Goal: Task Accomplishment & Management: Use online tool/utility

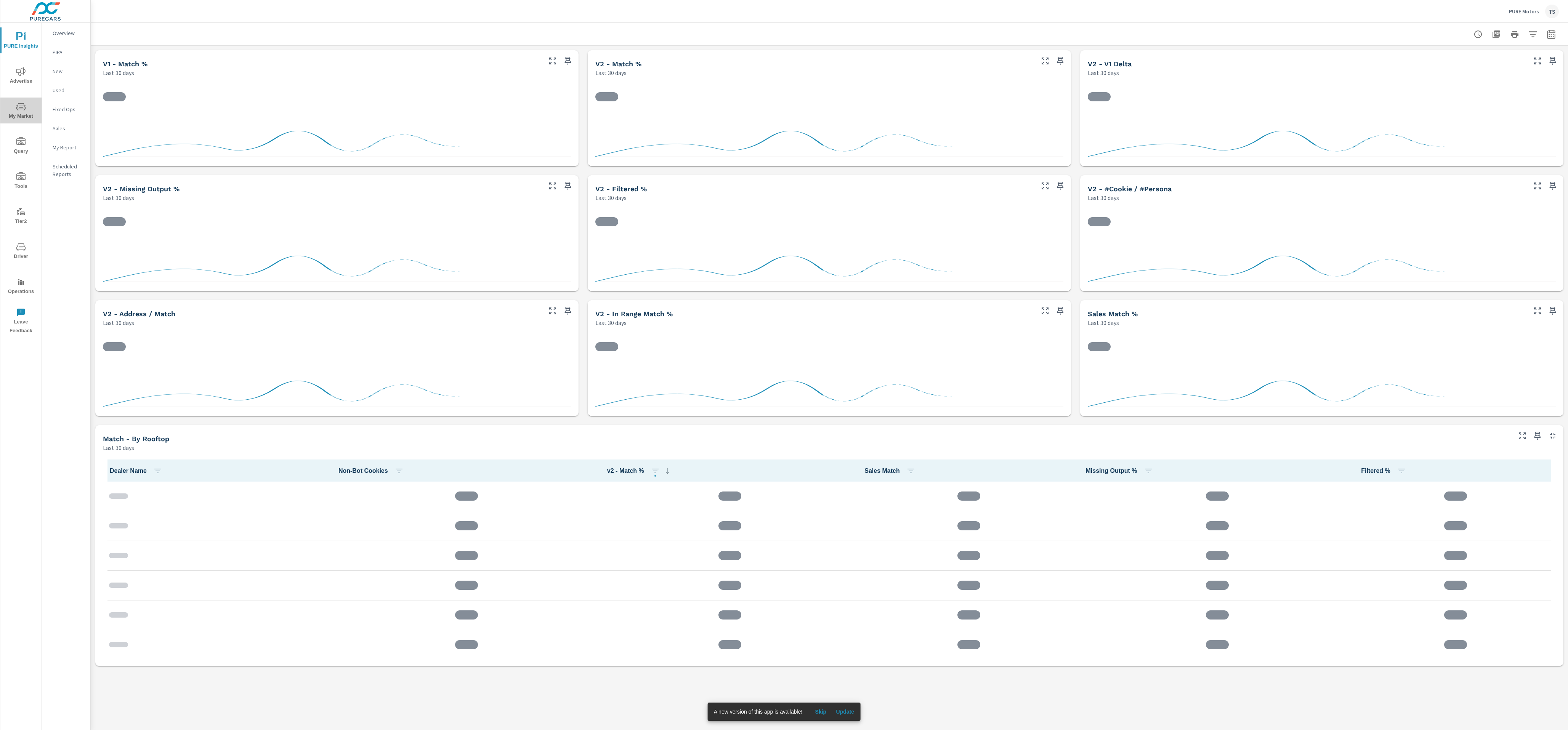
click at [23, 116] on span "My Market" at bounding box center [21, 111] width 37 height 19
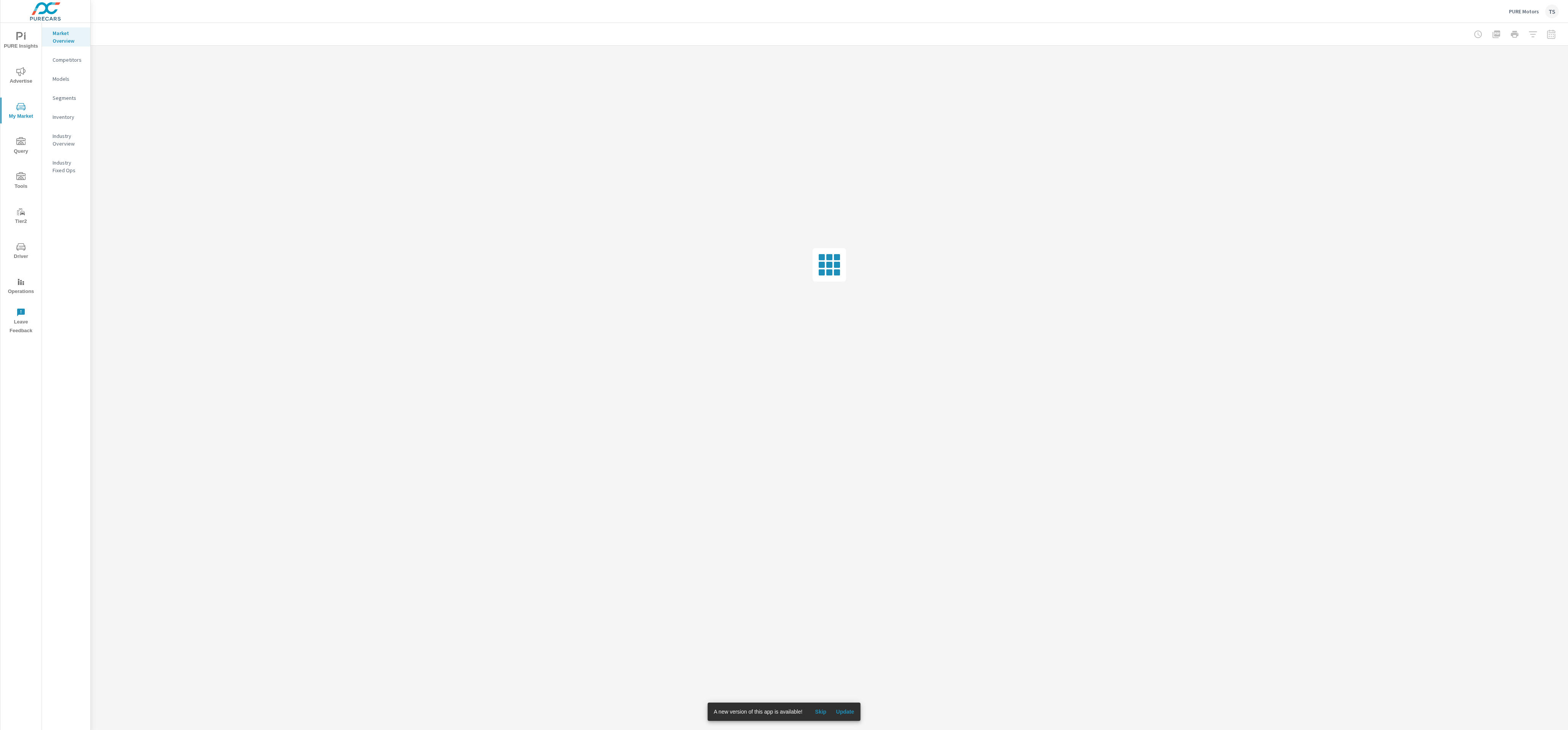
click at [67, 117] on p "Inventory" at bounding box center [68, 117] width 32 height 8
click at [1518, 5] on div "PURE Motors TS" at bounding box center [1534, 12] width 50 height 14
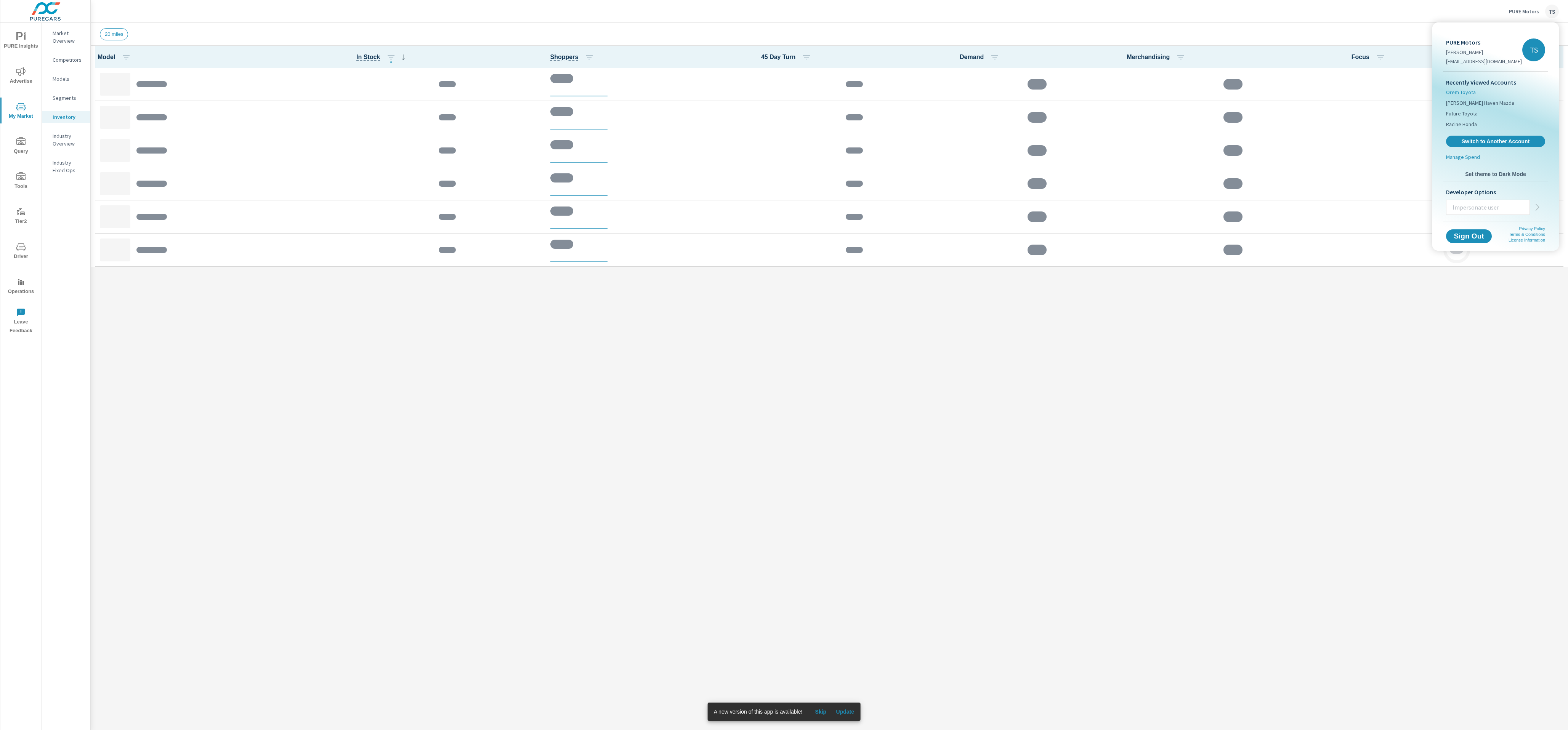
click at [1464, 95] on span "Orem Toyota" at bounding box center [1461, 92] width 30 height 8
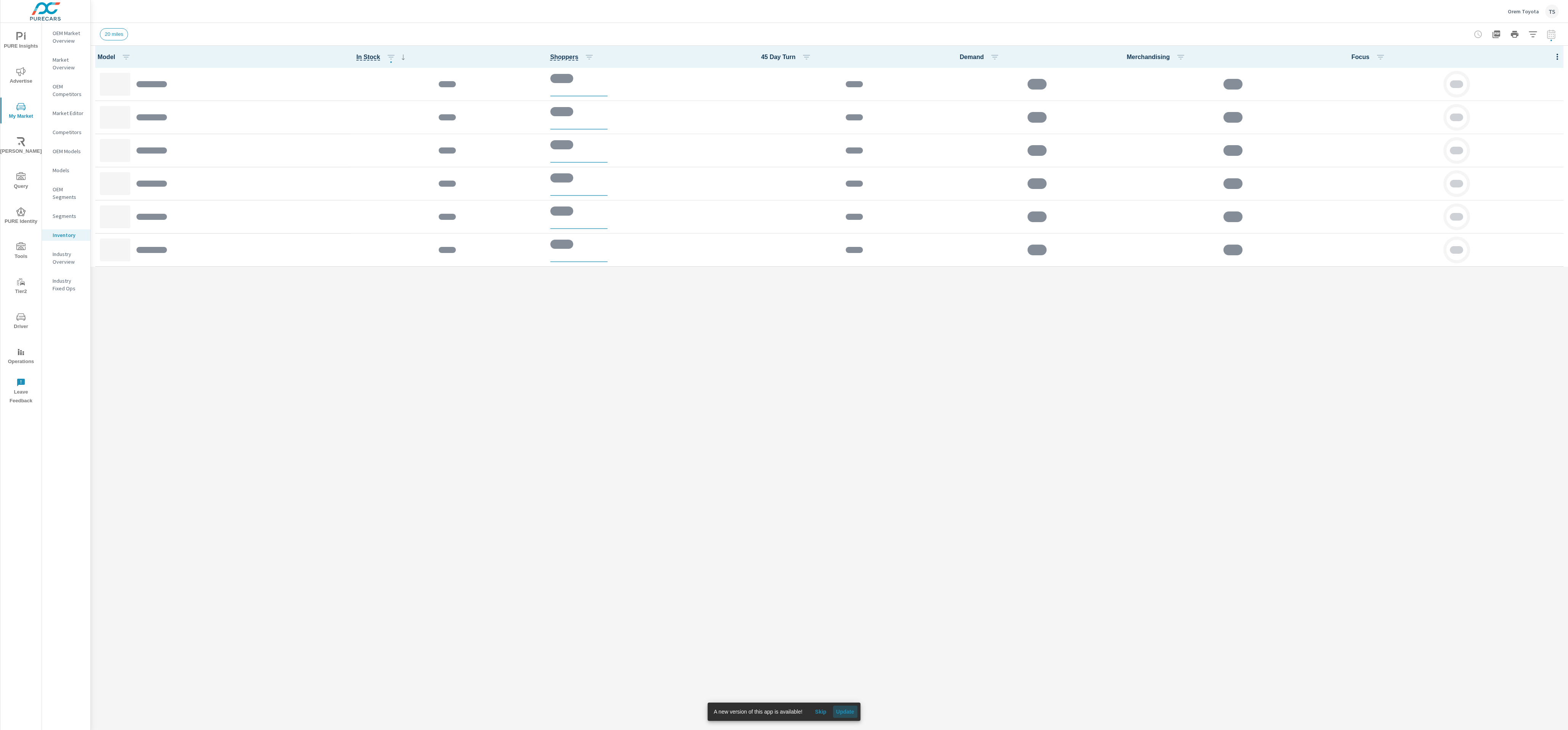
click at [842, 711] on span "Update" at bounding box center [845, 711] width 18 height 7
click at [564, 118] on div at bounding box center [579, 123] width 57 height 11
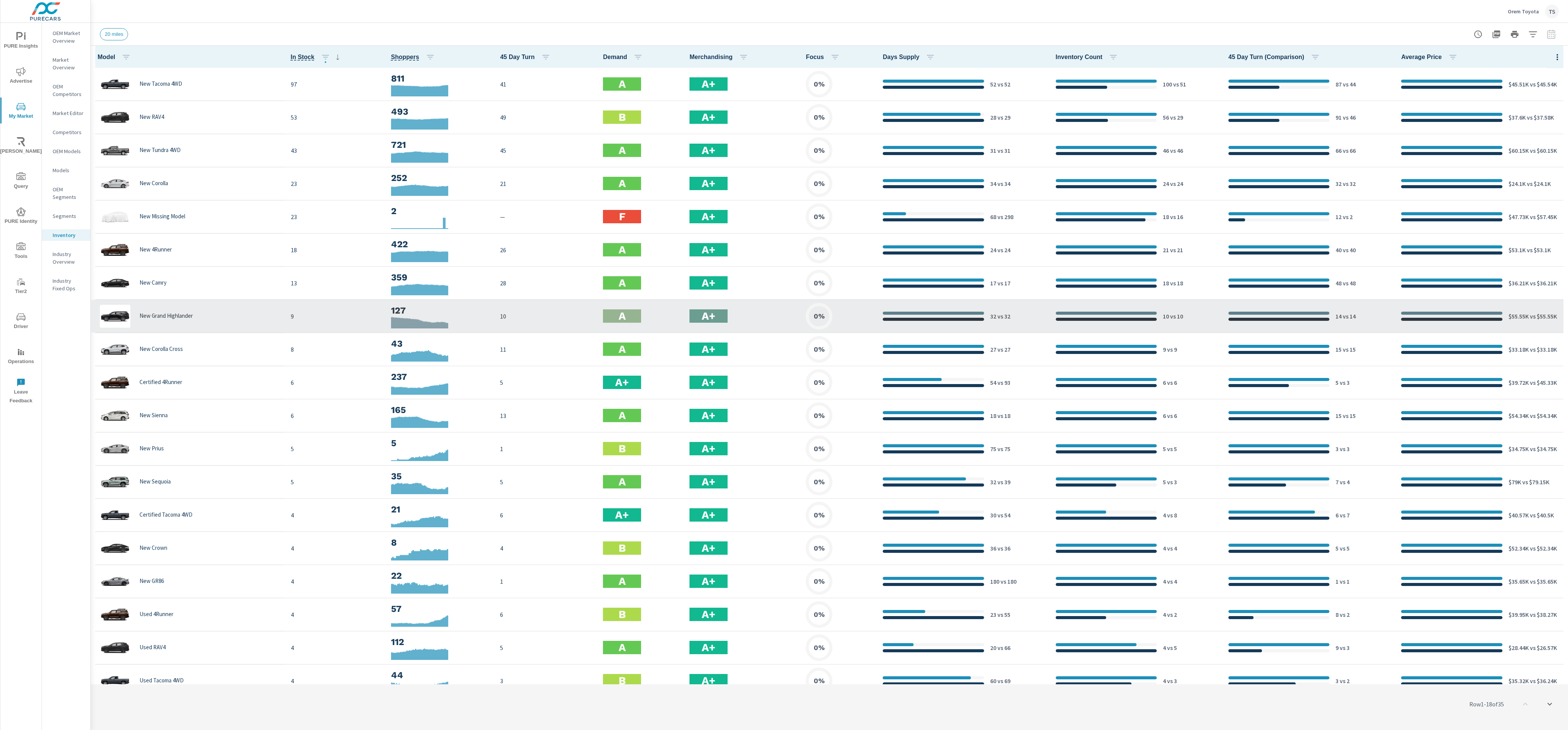
scroll to position [1, 0]
click at [109, 315] on img at bounding box center [115, 316] width 30 height 23
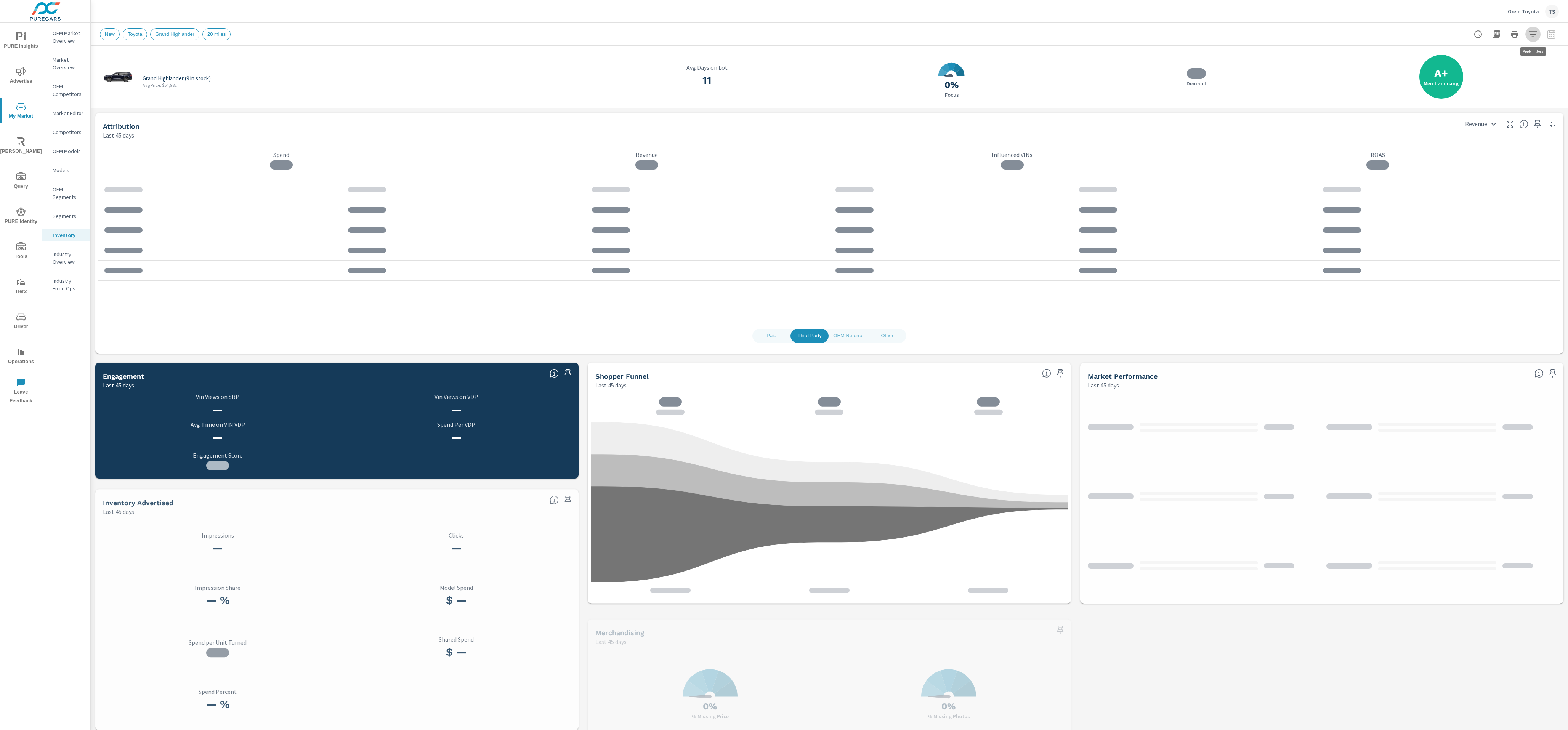
click at [1533, 33] on icon "button" at bounding box center [1533, 34] width 9 height 9
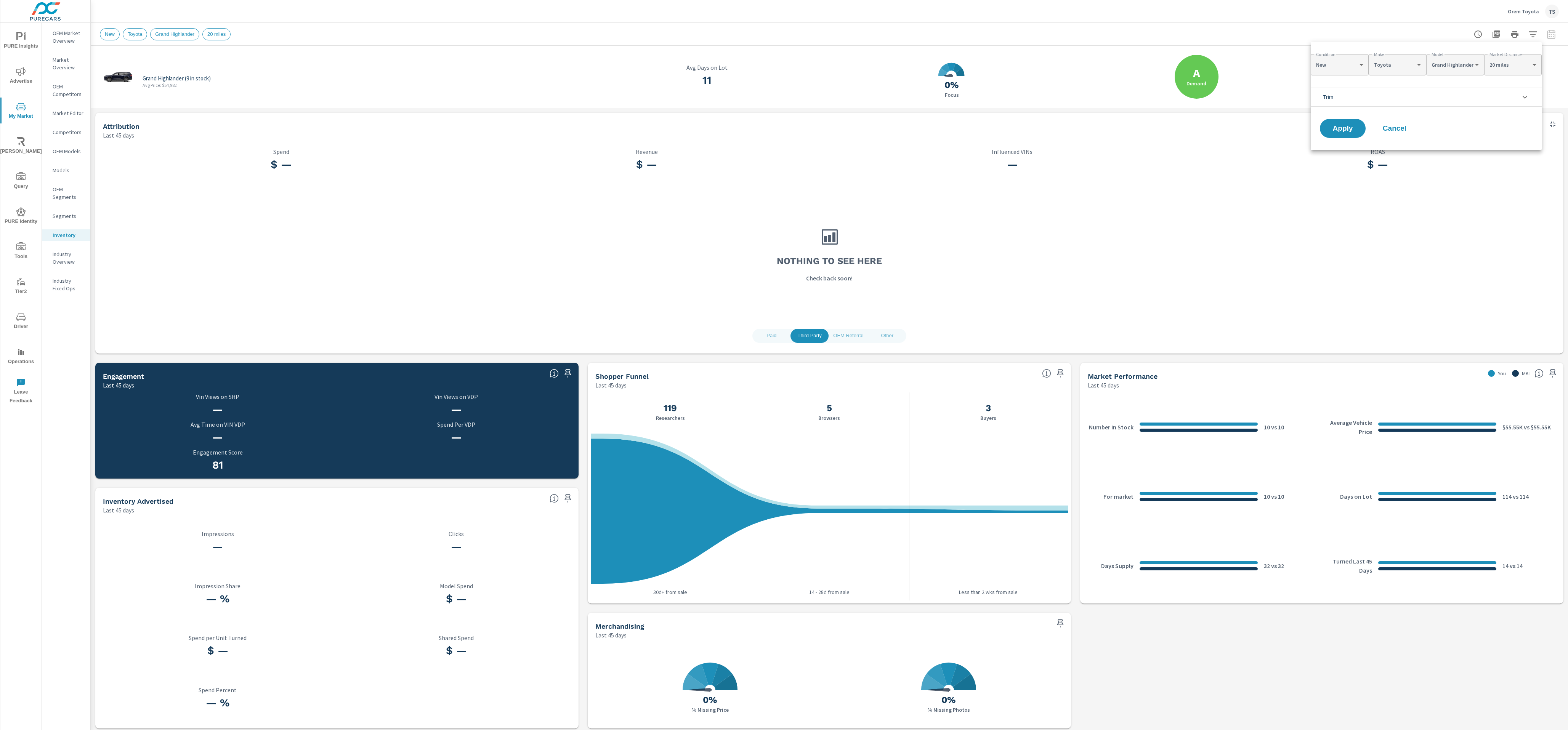
click at [1432, 93] on li "Trim" at bounding box center [1426, 97] width 231 height 19
click at [1434, 148] on span "Hybrid Nightshade Edition" at bounding box center [1434, 150] width 198 height 9
click at [1333, 218] on button "Apply" at bounding box center [1343, 223] width 47 height 20
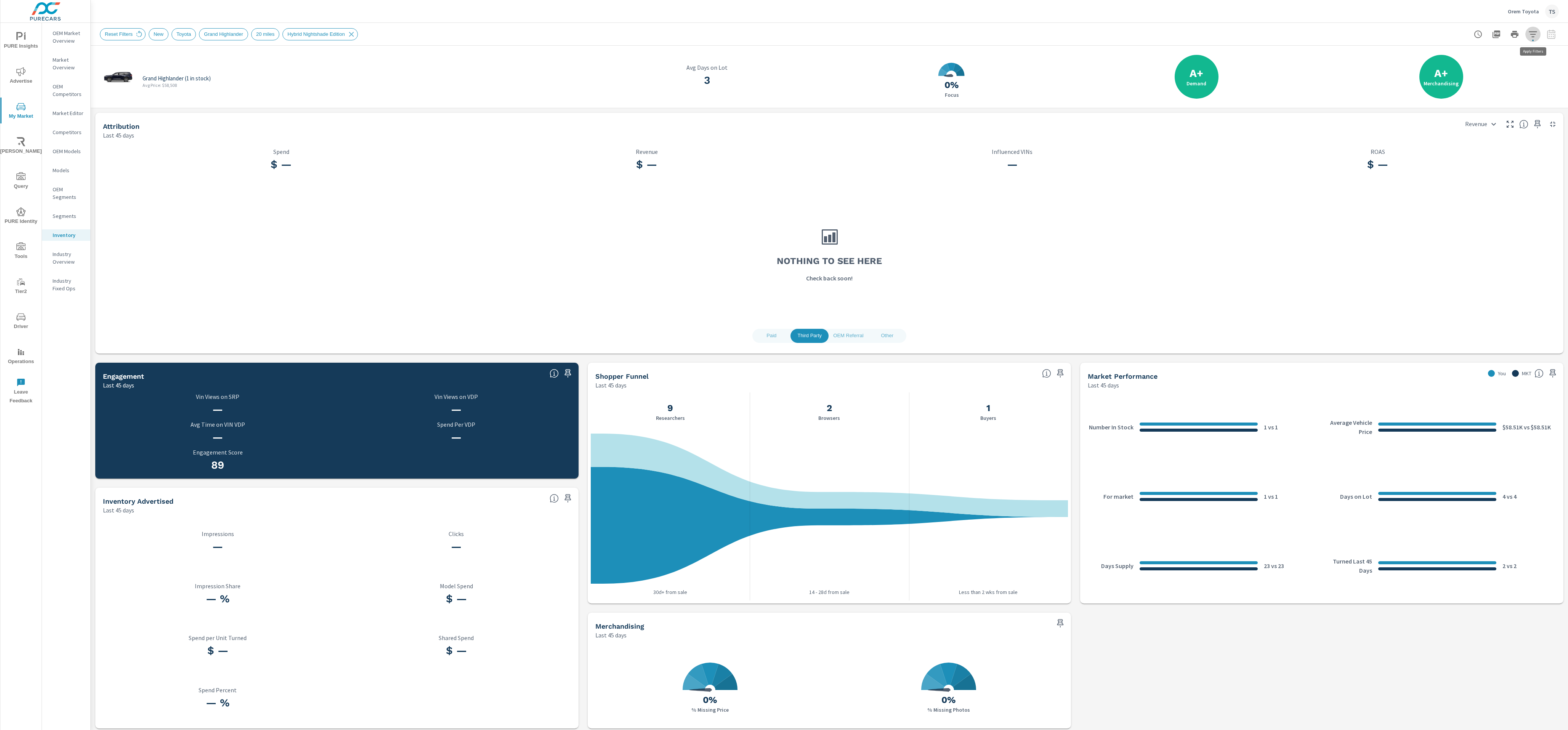
click at [1530, 30] on icon "button" at bounding box center [1533, 34] width 9 height 9
